Goal: Task Accomplishment & Management: Use online tool/utility

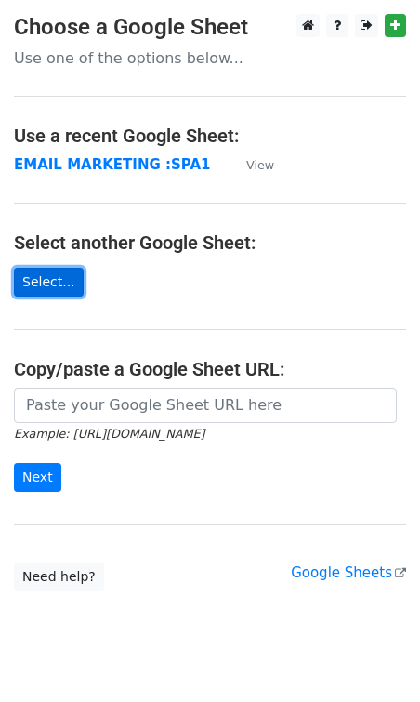
click at [54, 273] on link "Select..." at bounding box center [49, 282] width 70 height 29
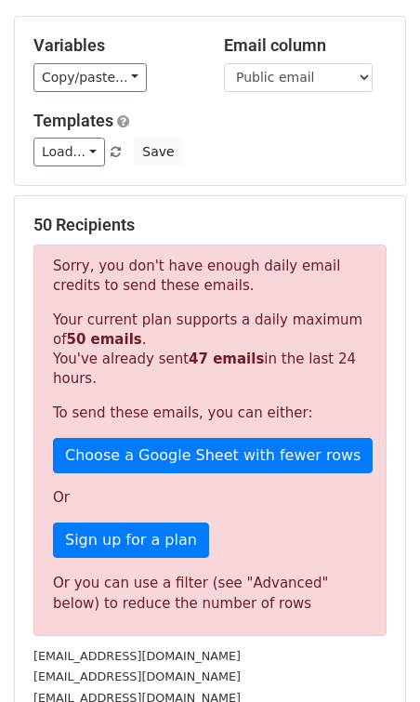
scroll to position [156, 0]
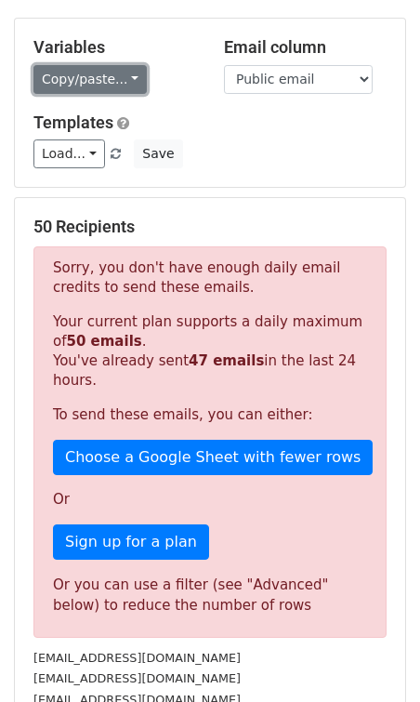
click at [100, 73] on link "Copy/paste..." at bounding box center [89, 79] width 113 height 29
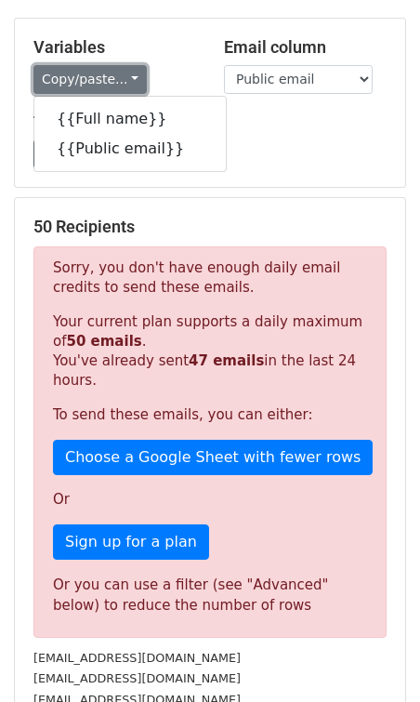
click at [100, 73] on link "Copy/paste..." at bounding box center [89, 79] width 113 height 29
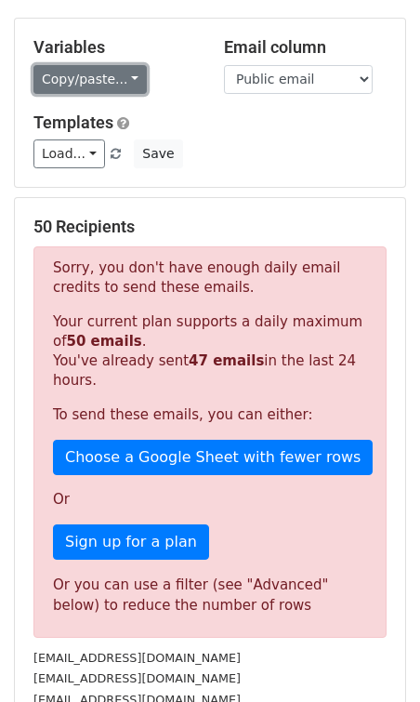
click at [100, 73] on link "Copy/paste..." at bounding box center [89, 79] width 113 height 29
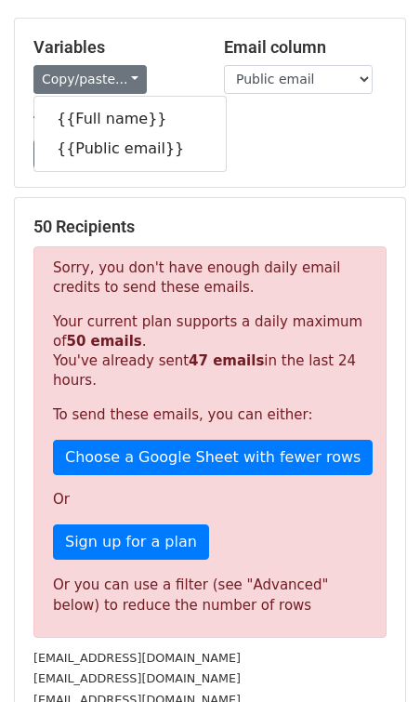
click at [177, 31] on div "Variables Copy/paste... {{Full name}} {{Public email}} Email column Full name P…" at bounding box center [210, 103] width 391 height 168
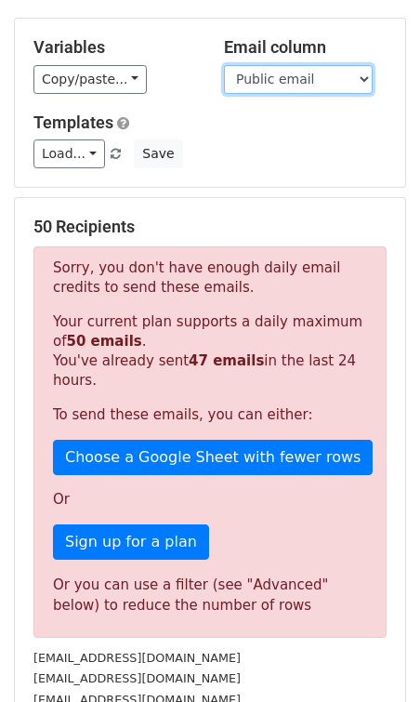
click at [259, 78] on select "Full name Public email" at bounding box center [298, 79] width 149 height 29
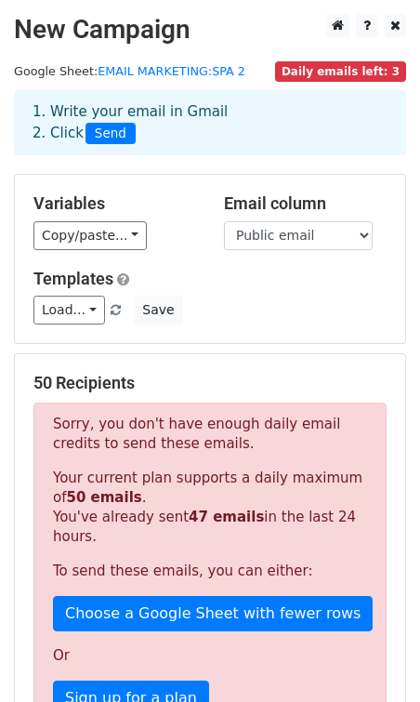
scroll to position [497, 0]
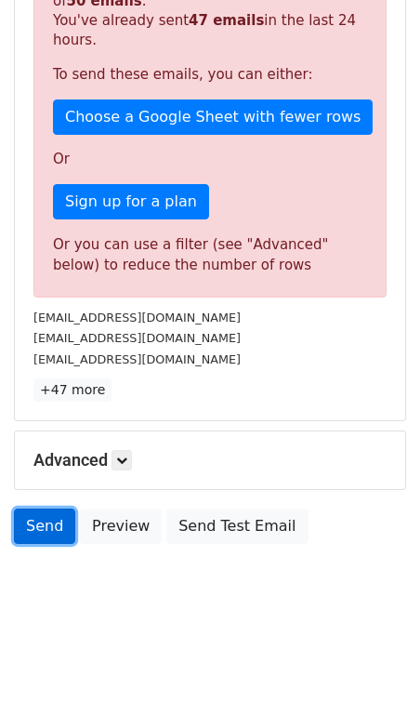
click at [41, 528] on link "Send" at bounding box center [44, 526] width 61 height 35
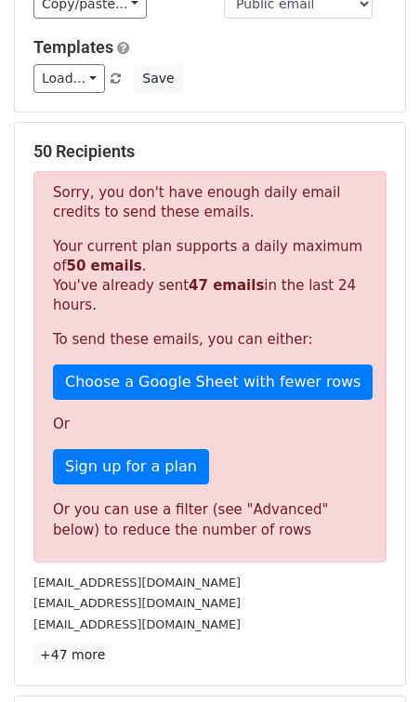
scroll to position [217, 0]
